Goal: Check status: Check status

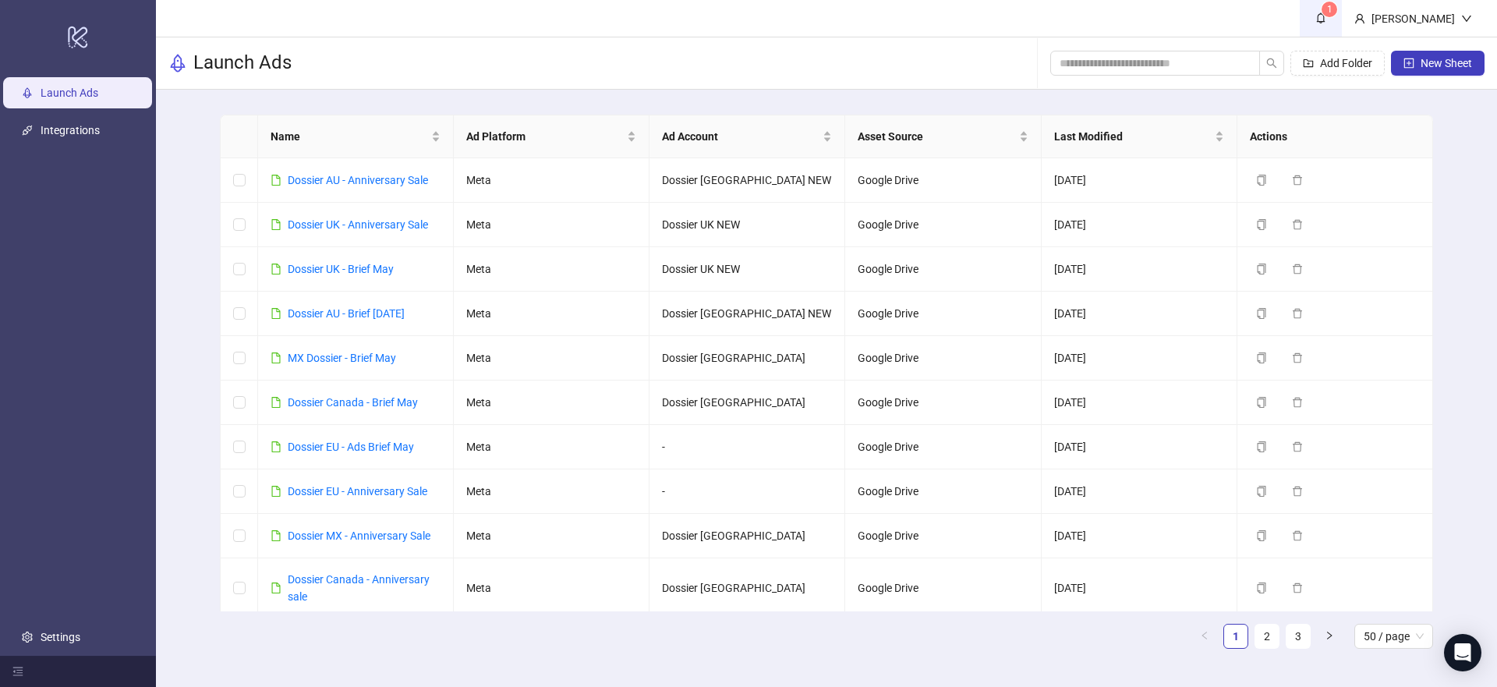
click at [1317, 24] on span "1" at bounding box center [1320, 17] width 17 height 17
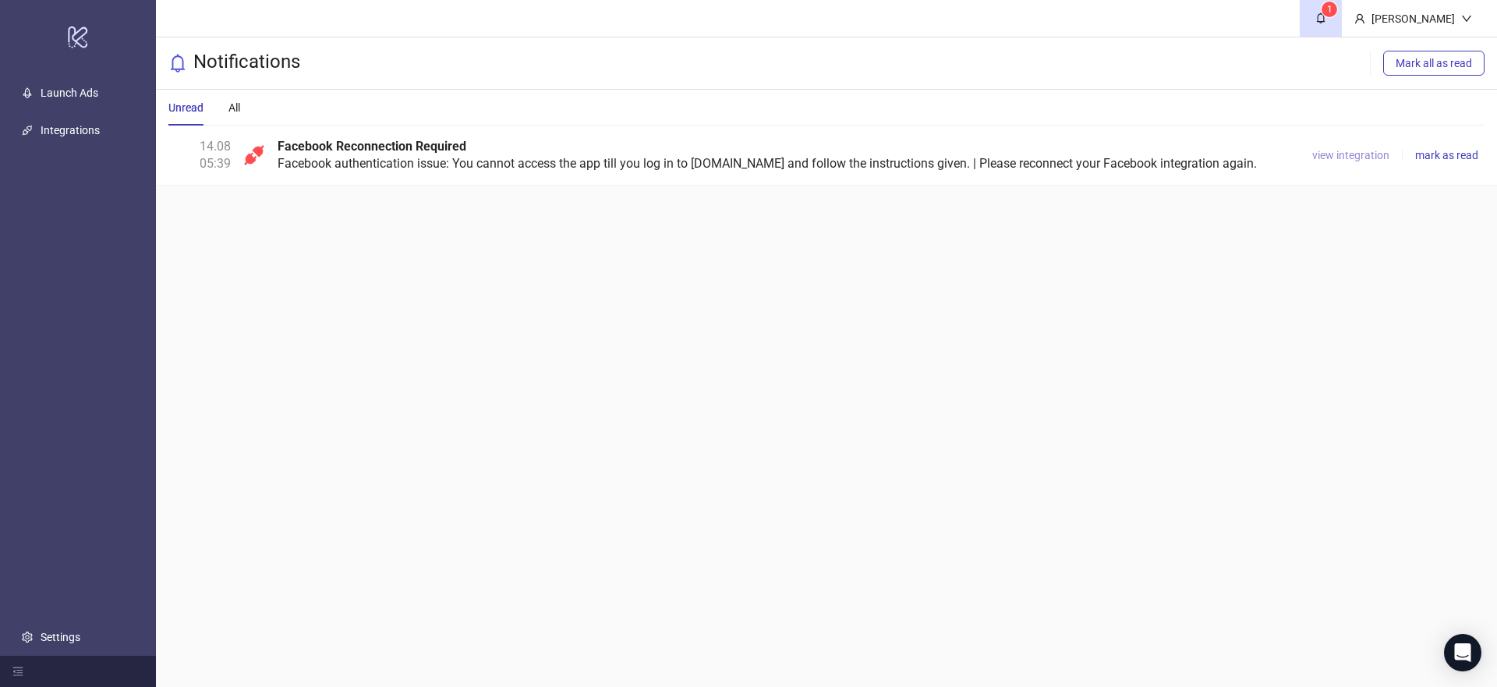
click at [1332, 154] on span "view integration" at bounding box center [1350, 155] width 77 height 12
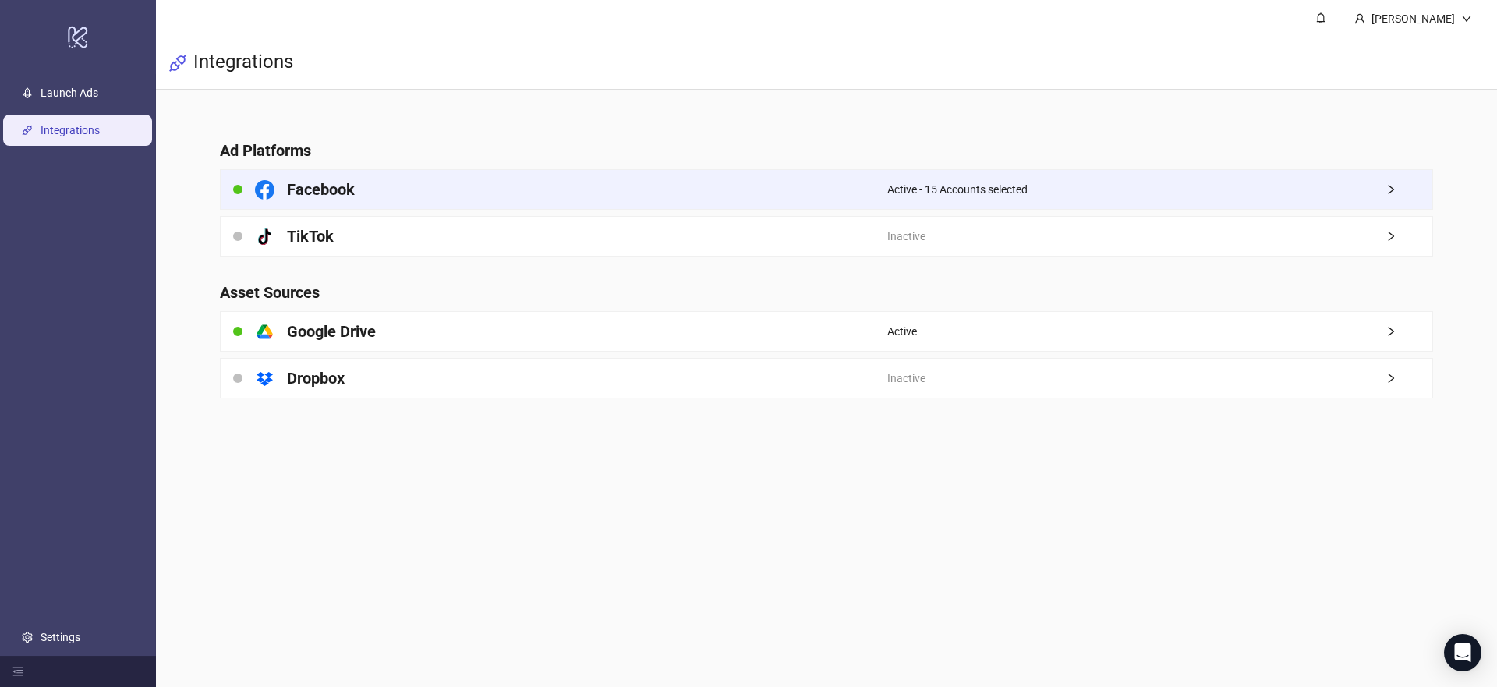
click at [627, 191] on div "Facebook" at bounding box center [554, 189] width 667 height 39
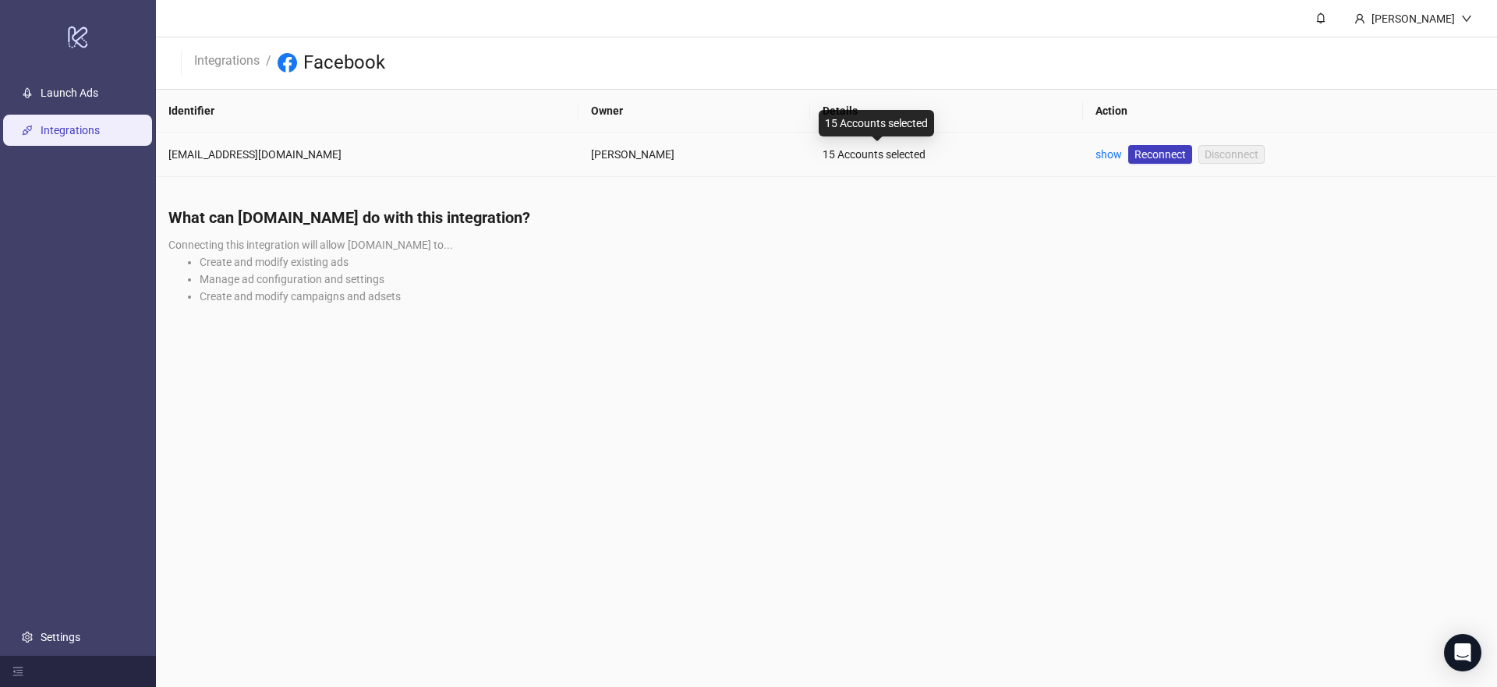
click at [822, 146] on div "15 Accounts selected" at bounding box center [946, 154] width 248 height 17
click at [1095, 161] on div "show" at bounding box center [1108, 154] width 27 height 17
click at [1095, 150] on link "show" at bounding box center [1108, 154] width 27 height 12
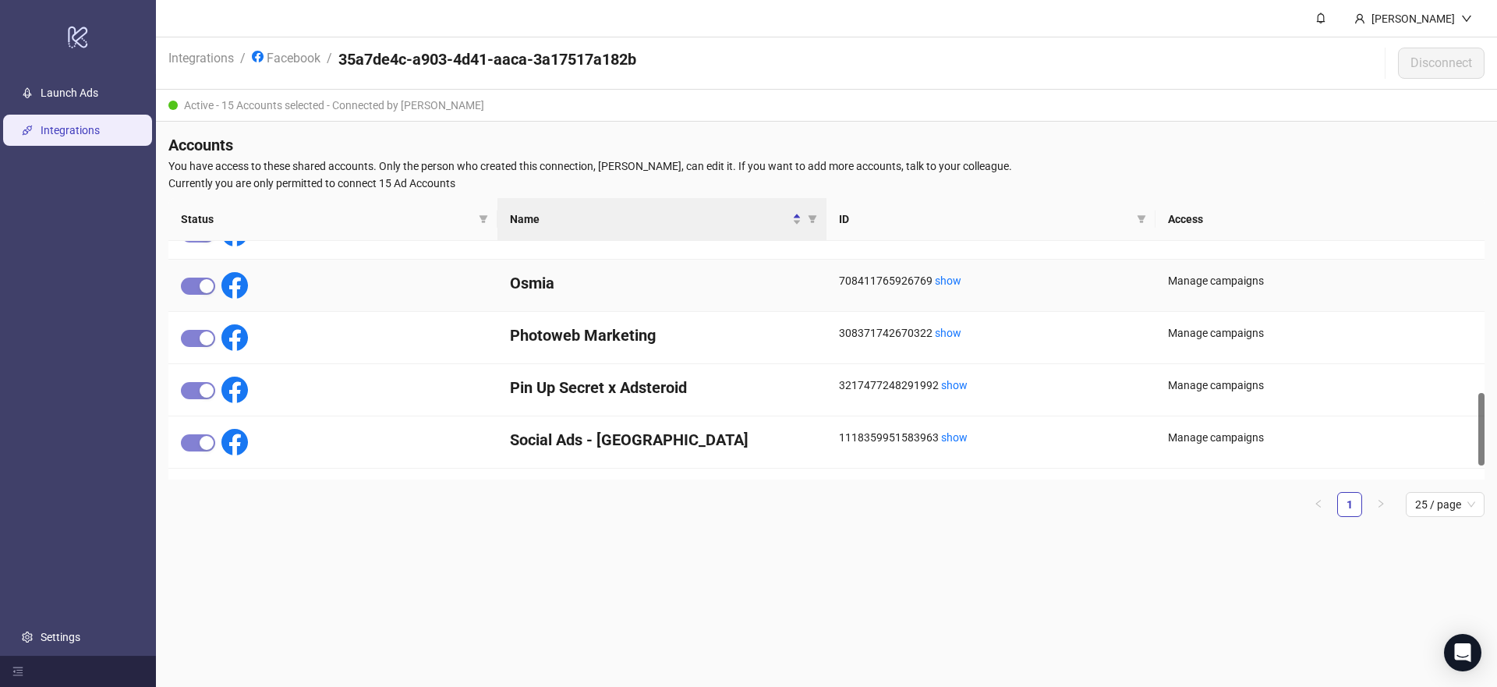
scroll to position [516, 0]
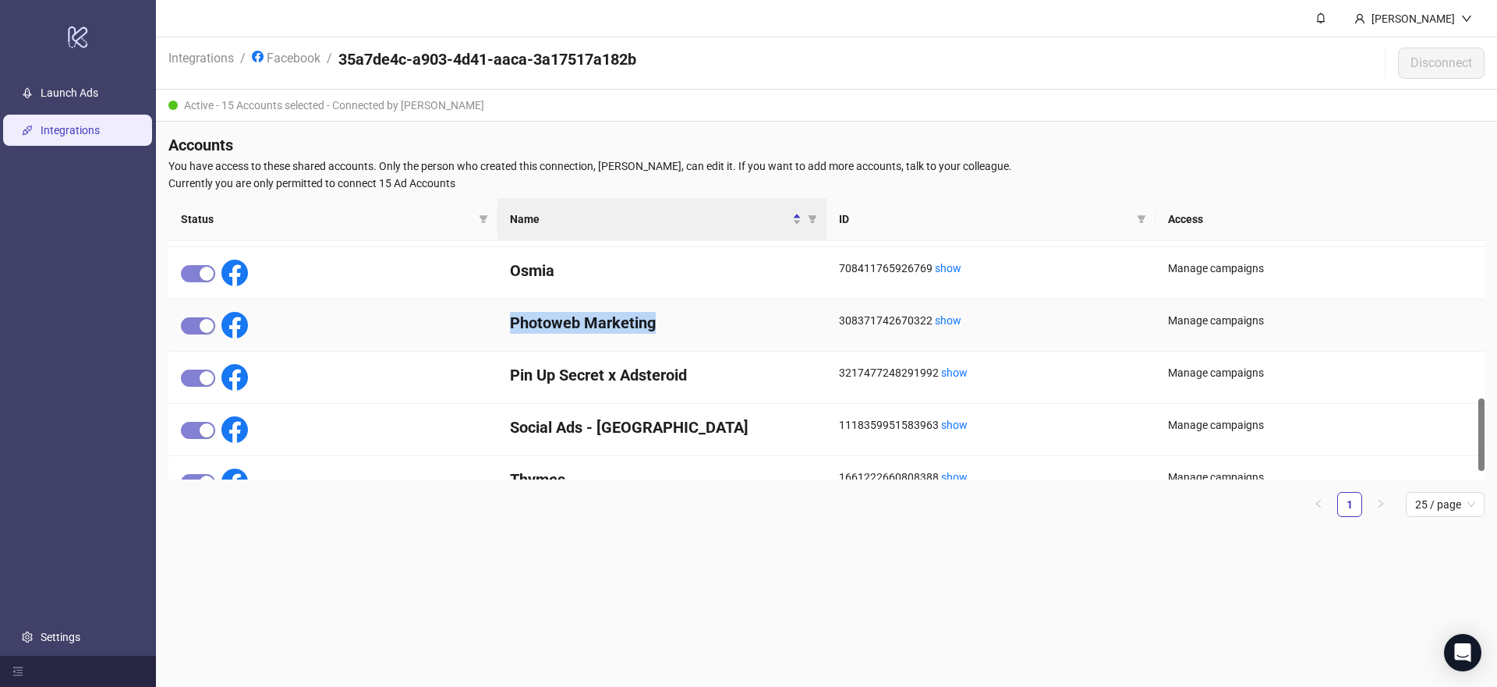
drag, startPoint x: 511, startPoint y: 327, endPoint x: 688, endPoint y: 327, distance: 176.2
click at [688, 327] on h4 "Photoweb Marketing" at bounding box center [662, 323] width 304 height 22
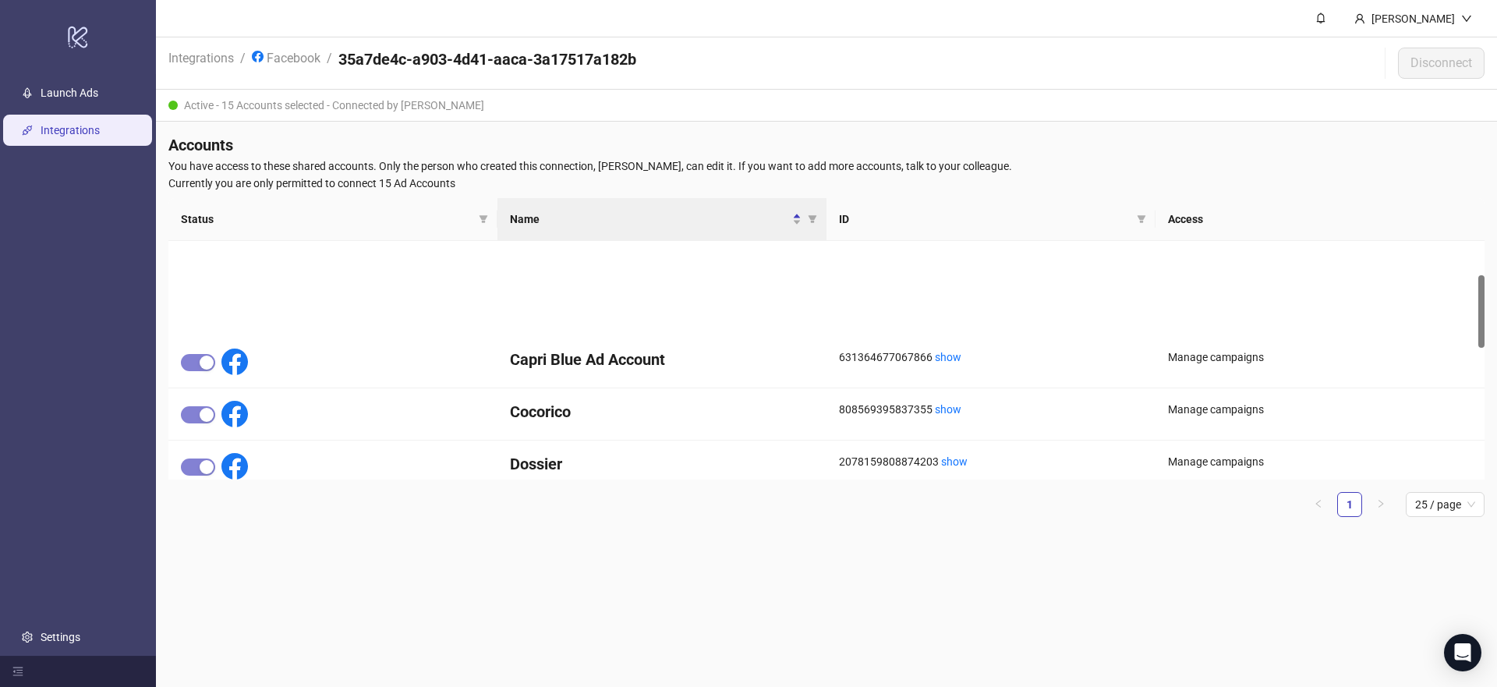
scroll to position [0, 0]
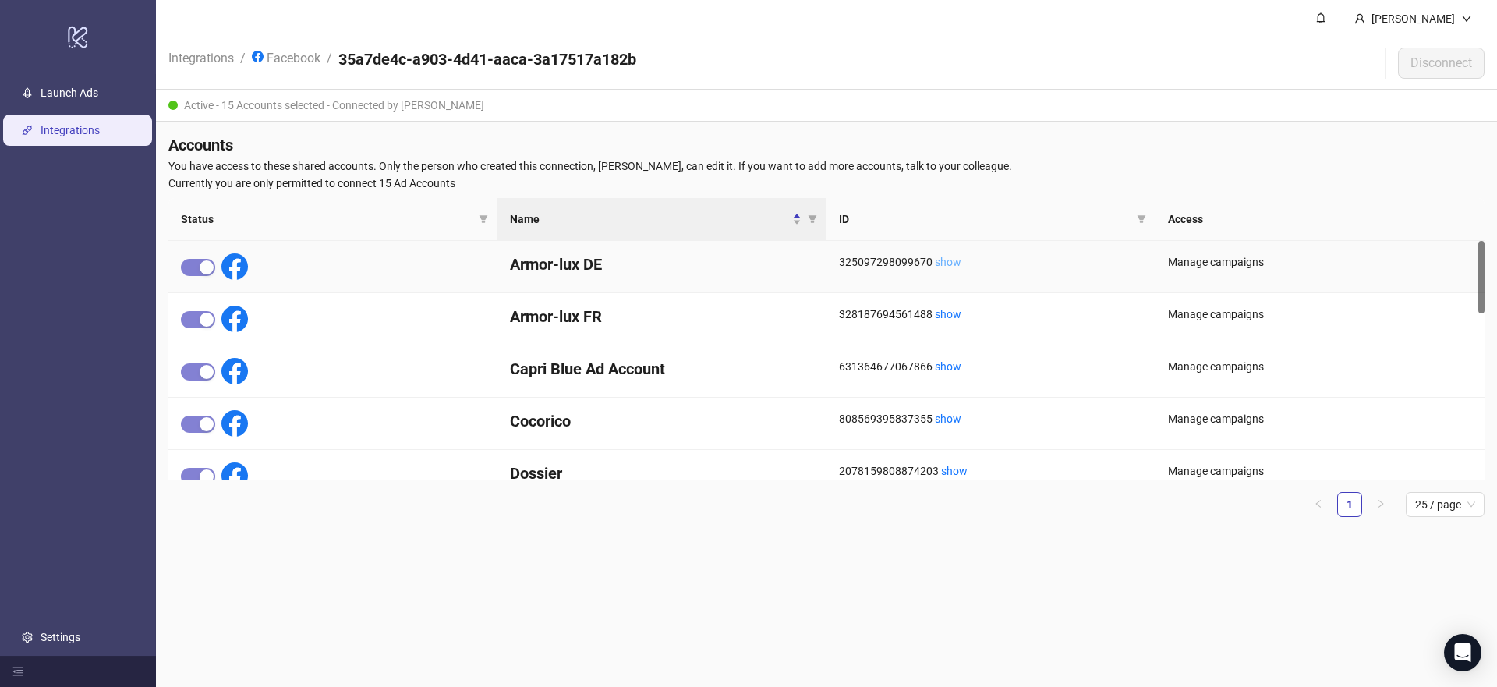
click at [942, 262] on link "show" at bounding box center [948, 262] width 27 height 12
click at [945, 316] on link "show" at bounding box center [948, 314] width 27 height 12
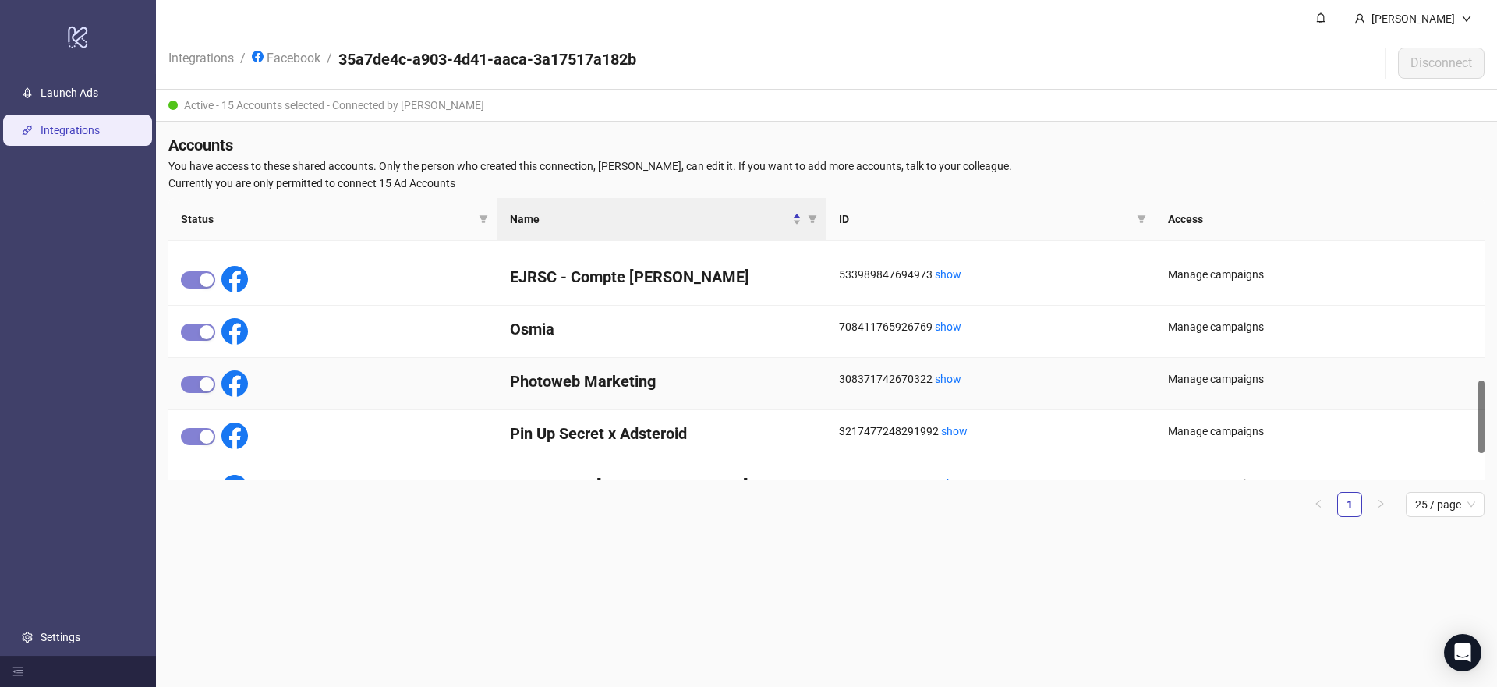
scroll to position [533, 0]
